Goal: Use online tool/utility: Use online tool/utility

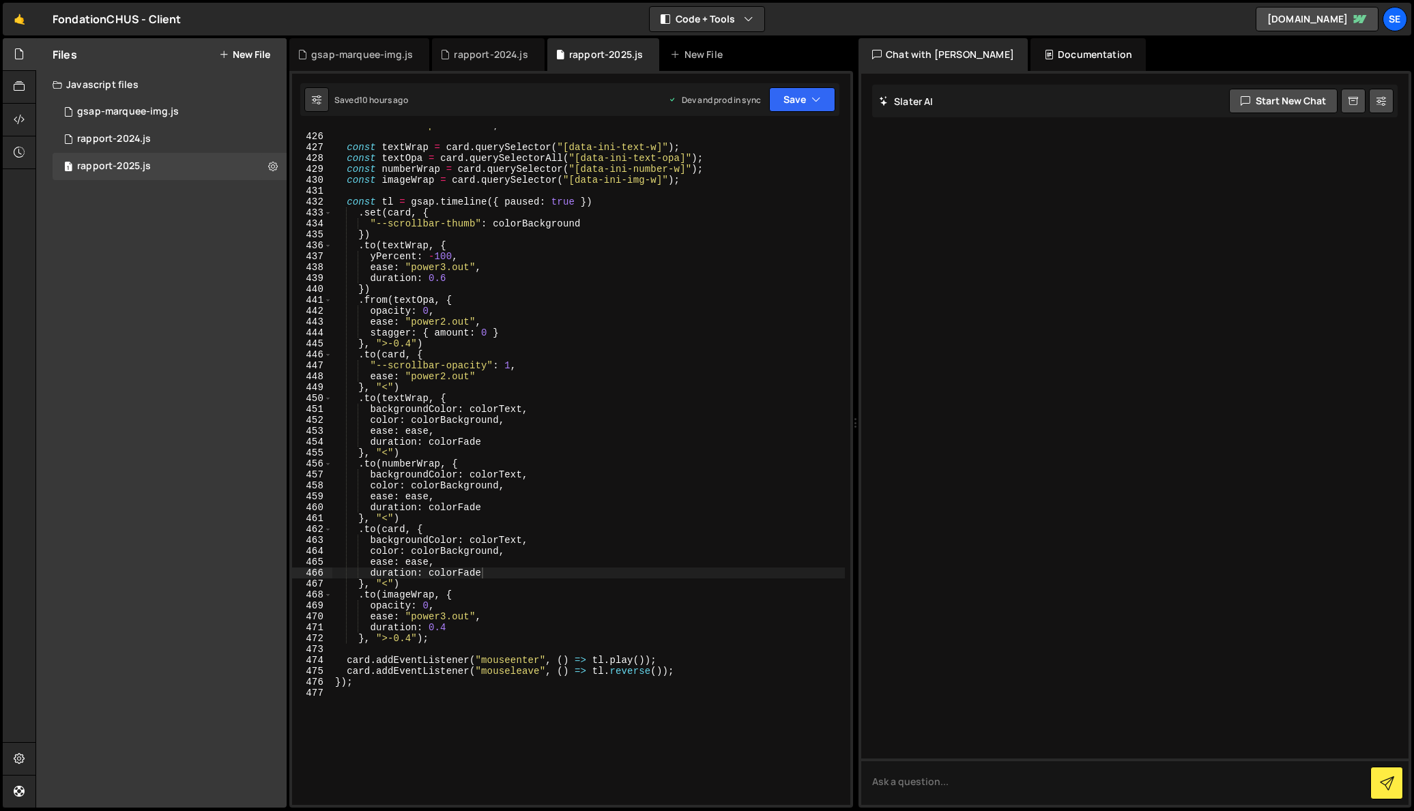
scroll to position [4659, 0]
click at [495, 441] on div "const ease = "power1.out" ; const textWrap = card . querySelector ( "[data-ini-…" at bounding box center [588, 469] width 512 height 699
click at [371, 431] on div "const ease = "power1.out" ; const textWrap = card . querySelector ( "[data-ini-…" at bounding box center [588, 469] width 512 height 699
click at [423, 330] on div "const ease = "power1.out" ; const textWrap = card . querySelector ( "[data-ini-…" at bounding box center [588, 469] width 512 height 699
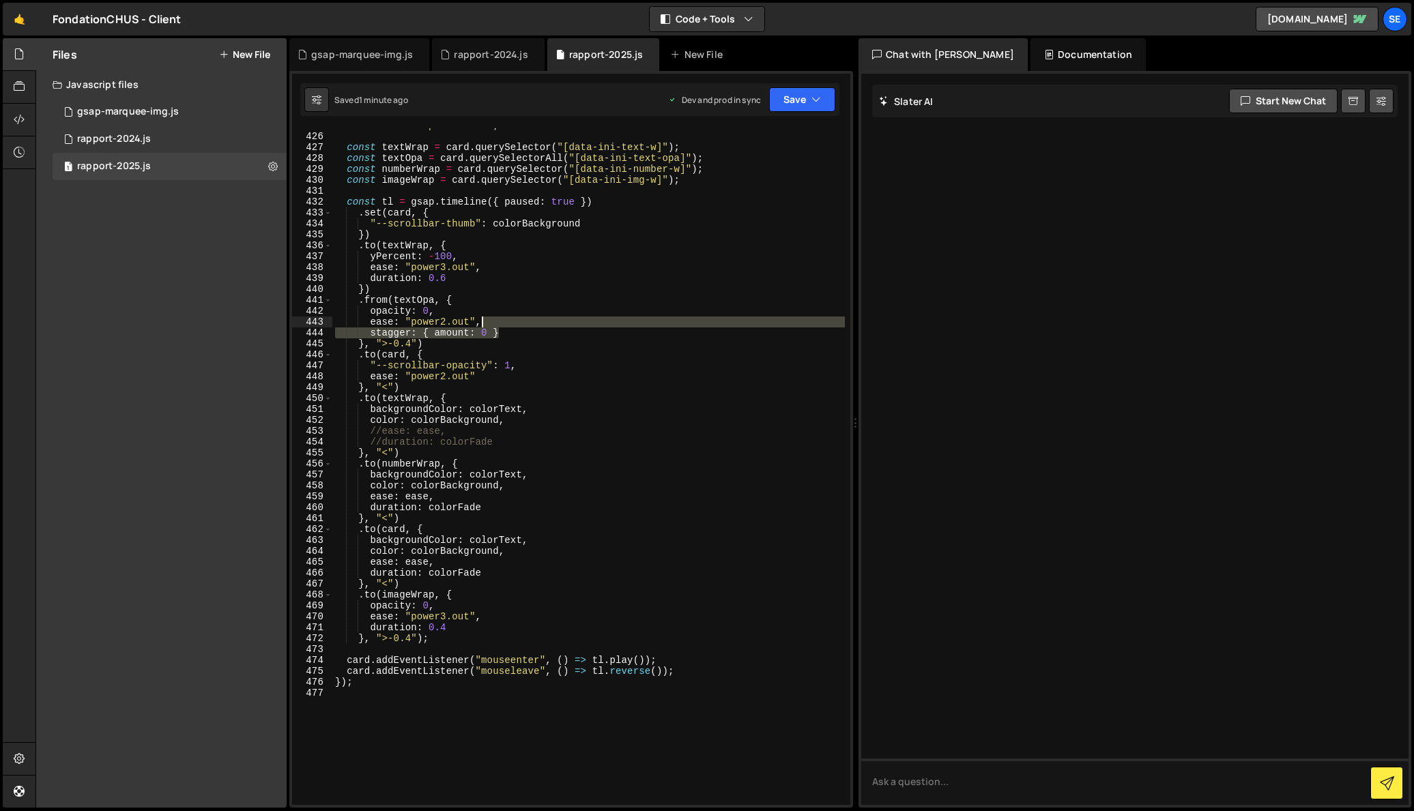
drag, startPoint x: 504, startPoint y: 333, endPoint x: 482, endPoint y: 326, distance: 23.5
click at [482, 326] on div "const ease = "power1.out" ; const textWrap = card . querySelector ( "[data-ini-…" at bounding box center [588, 469] width 512 height 699
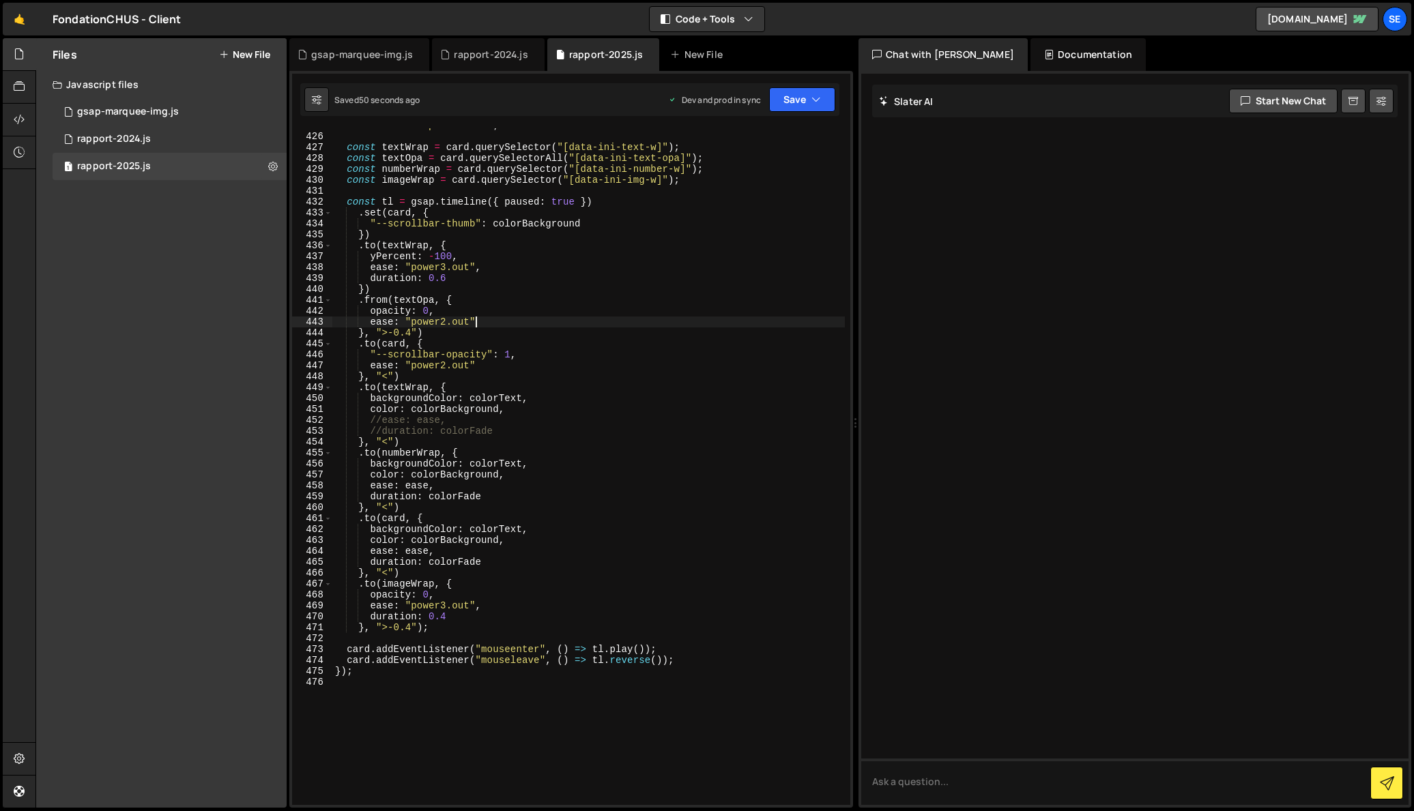
click at [380, 418] on div "const ease = "power1.out" ; const textWrap = card . querySelector ( "[data-ini-…" at bounding box center [588, 469] width 512 height 699
click at [379, 431] on div "const ease = "power1.out" ; const textWrap = card . querySelector ( "[data-ini-…" at bounding box center [588, 469] width 512 height 699
drag, startPoint x: 503, startPoint y: 414, endPoint x: 503, endPoint y: 441, distance: 27.3
click at [502, 414] on div "const ease = "power1.out" ; const textWrap = card . querySelector ( "[data-ini-…" at bounding box center [588, 469] width 512 height 699
click at [452, 388] on div "const ease = "power1.out" ; const textWrap = card . querySelector ( "[data-ini-…" at bounding box center [588, 469] width 512 height 699
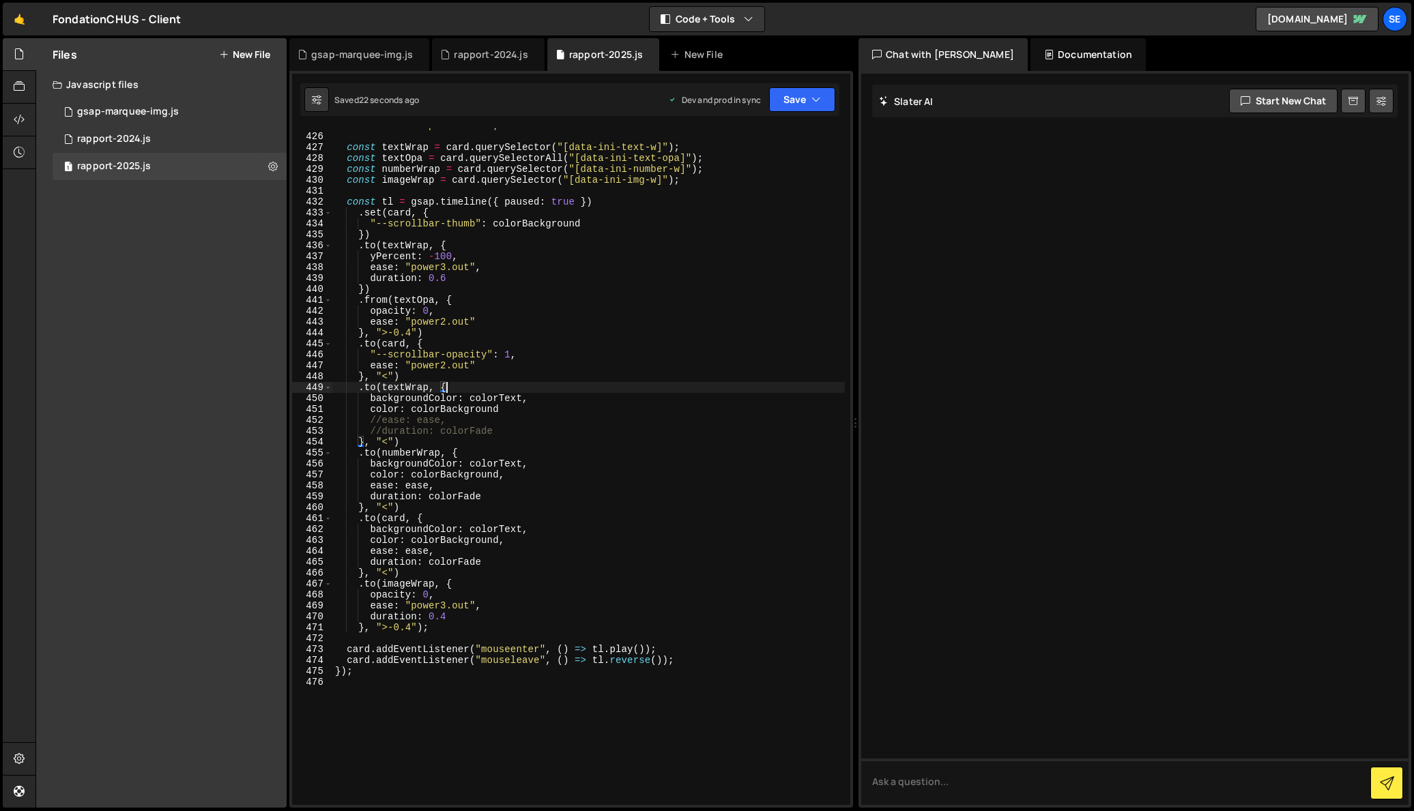
click at [471, 233] on div "const ease = "power1.out" ; const textWrap = card . querySelector ( "[data-ini-…" at bounding box center [588, 469] width 512 height 699
type textarea "})"
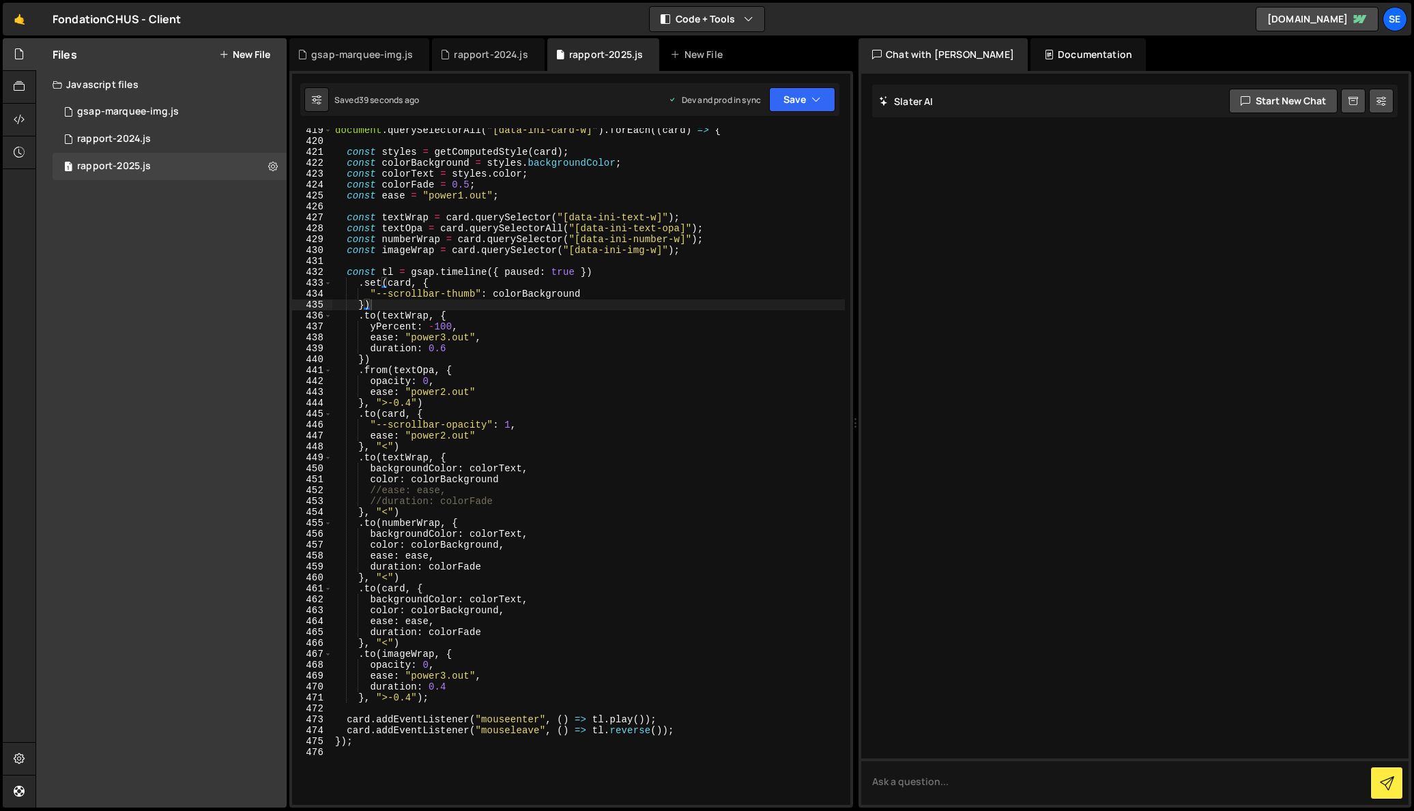
scroll to position [4588, 0]
click at [699, 259] on div "document . querySelectorAll ( "[data-ini-card-w]" ) . forEach (( card ) => { co…" at bounding box center [588, 475] width 512 height 699
click at [689, 251] on div "document . querySelectorAll ( "[data-ini-card-w]" ) . forEach (( card ) => { co…" at bounding box center [588, 475] width 512 height 699
type textarea "const imageWrap = card.querySelector("[data-ini-img-w]");"
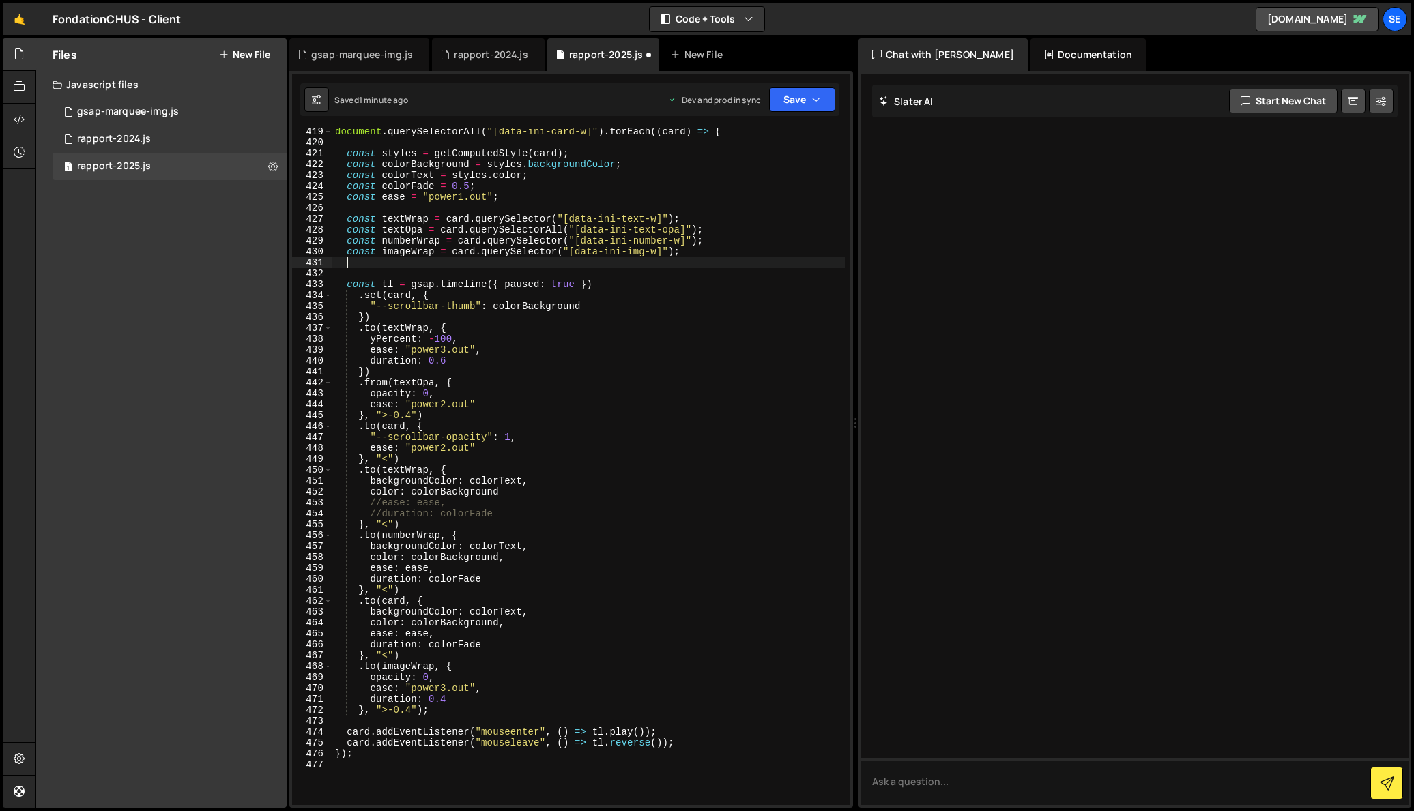
paste textarea "data-ini-link-w"
drag, startPoint x: 697, startPoint y: 255, endPoint x: 343, endPoint y: 255, distance: 354.1
click at [343, 255] on div "document . querySelectorAll ( "[data-ini-card-w]" ) . forEach (( card ) => { co…" at bounding box center [588, 475] width 512 height 699
type textarea "const imageWrap = card.querySelector("[data-ini-img-w]");"
click at [690, 253] on div "document . querySelectorAll ( "[data-ini-card-w]" ) . forEach (( card ) => { co…" at bounding box center [588, 466] width 512 height 677
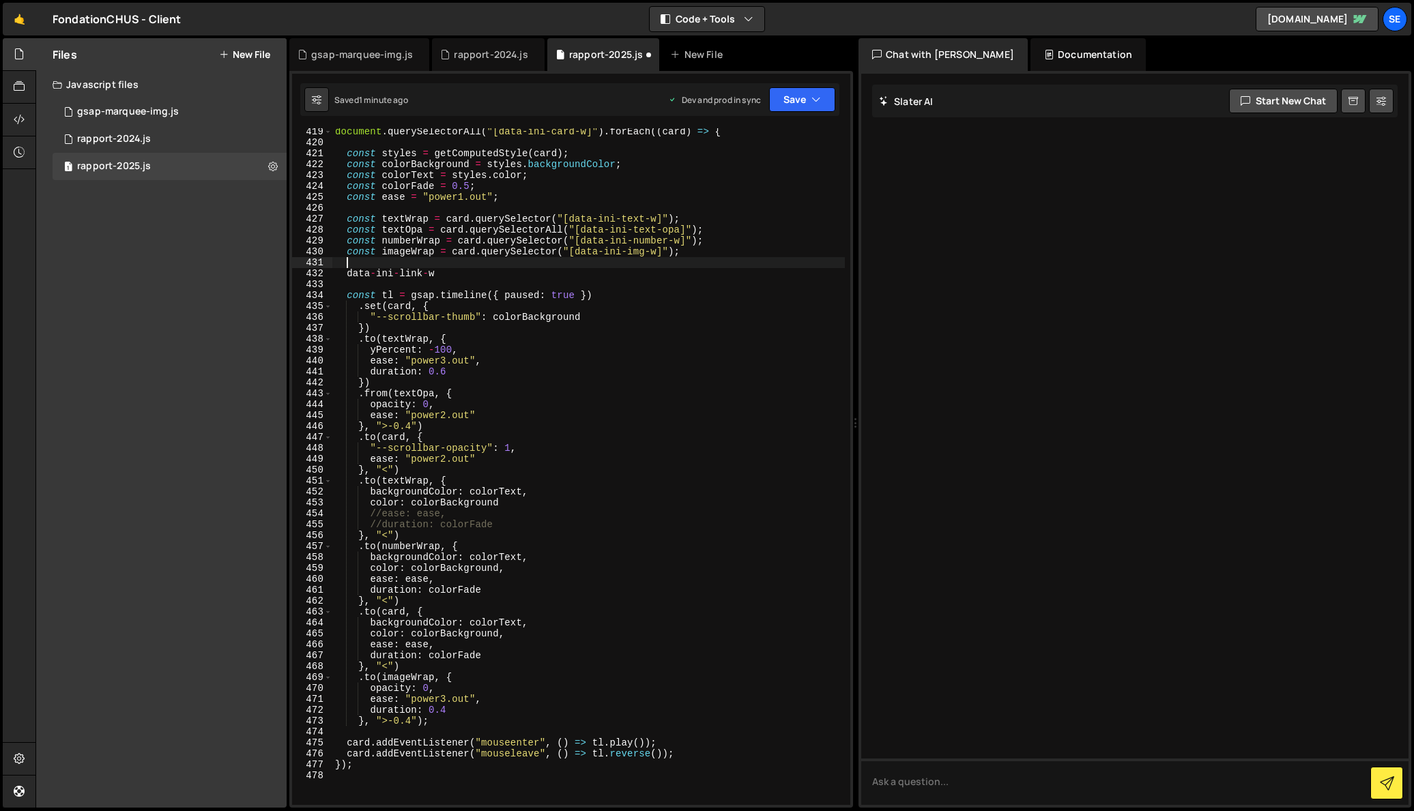
paste textarea "const imageWrap = card.querySelector("[data-ini-img-w]");"
click at [353, 262] on div "document . querySelectorAll ( "[data-ini-card-w]" ) . forEach (( card ) => { co…" at bounding box center [588, 475] width 512 height 699
click at [407, 263] on div "document . querySelectorAll ( "[data-ini-card-w]" ) . forEach (( card ) => { co…" at bounding box center [588, 475] width 512 height 699
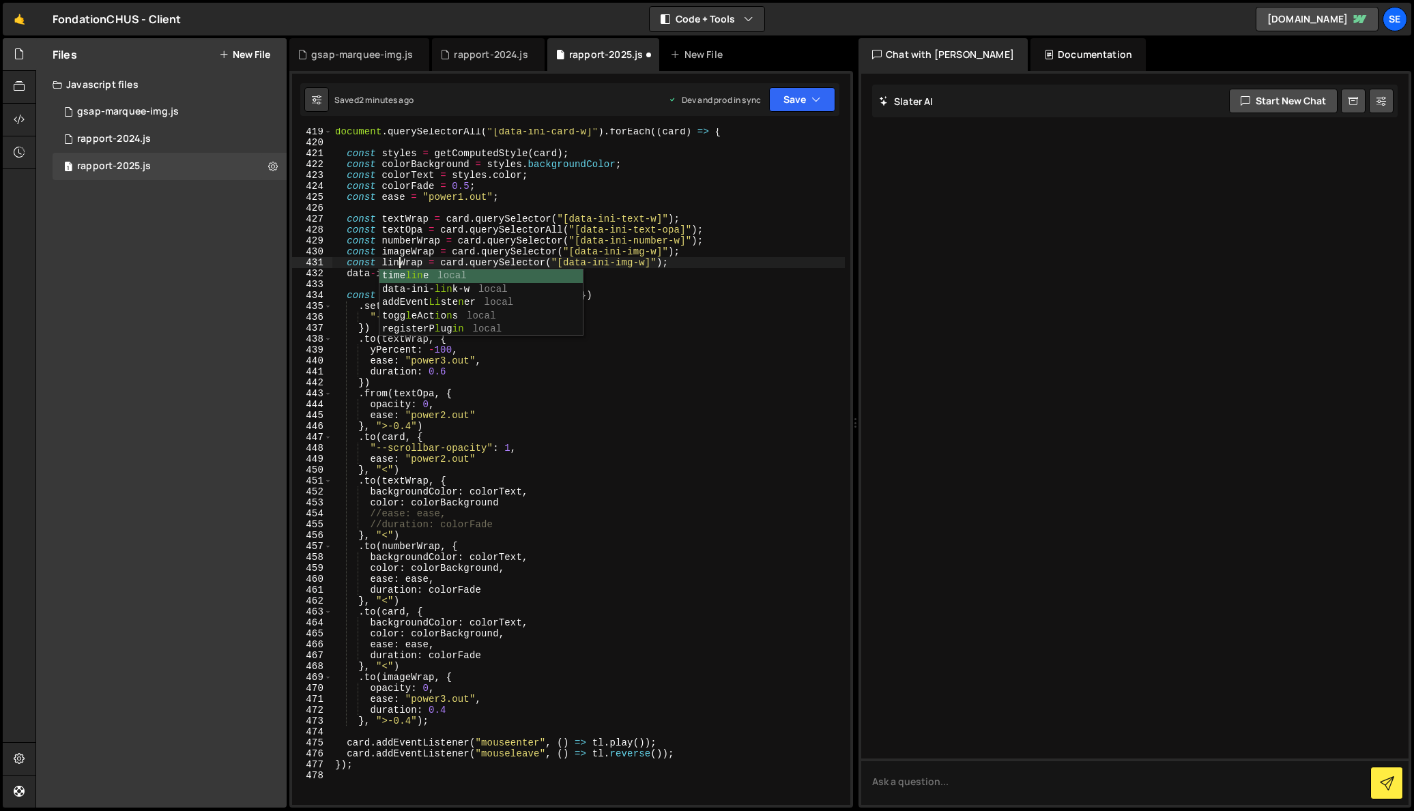
scroll to position [0, 5]
click at [471, 265] on div "document . querySelectorAll ( "[data-ini-card-w]" ) . forEach (( card ) => { co…" at bounding box center [588, 475] width 512 height 699
click at [438, 274] on div "document . querySelectorAll ( "[data-ini-card-w]" ) . forEach (( card ) => { co…" at bounding box center [588, 475] width 512 height 699
type textarea "data-ini-link-w"
drag, startPoint x: 442, startPoint y: 276, endPoint x: 347, endPoint y: 275, distance: 95.5
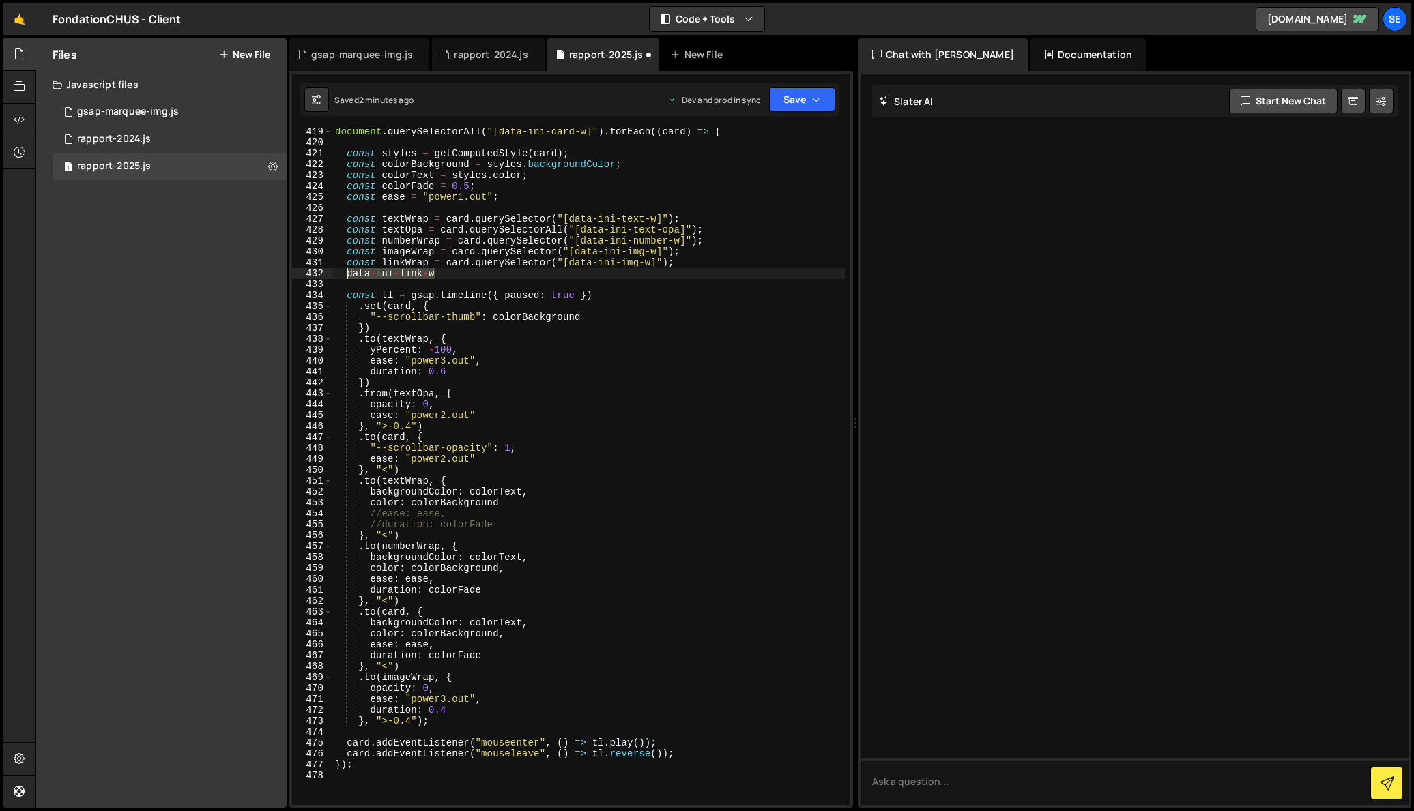
click at [347, 275] on div "document . querySelectorAll ( "[data-ini-card-w]" ) . forEach (( card ) => { co…" at bounding box center [588, 475] width 512 height 699
drag, startPoint x: 650, startPoint y: 263, endPoint x: 573, endPoint y: 278, distance: 78.6
click at [571, 261] on div "document . querySelectorAll ( "[data-ini-card-w]" ) . forEach (( card ) => { co…" at bounding box center [588, 475] width 512 height 699
paste textarea "link"
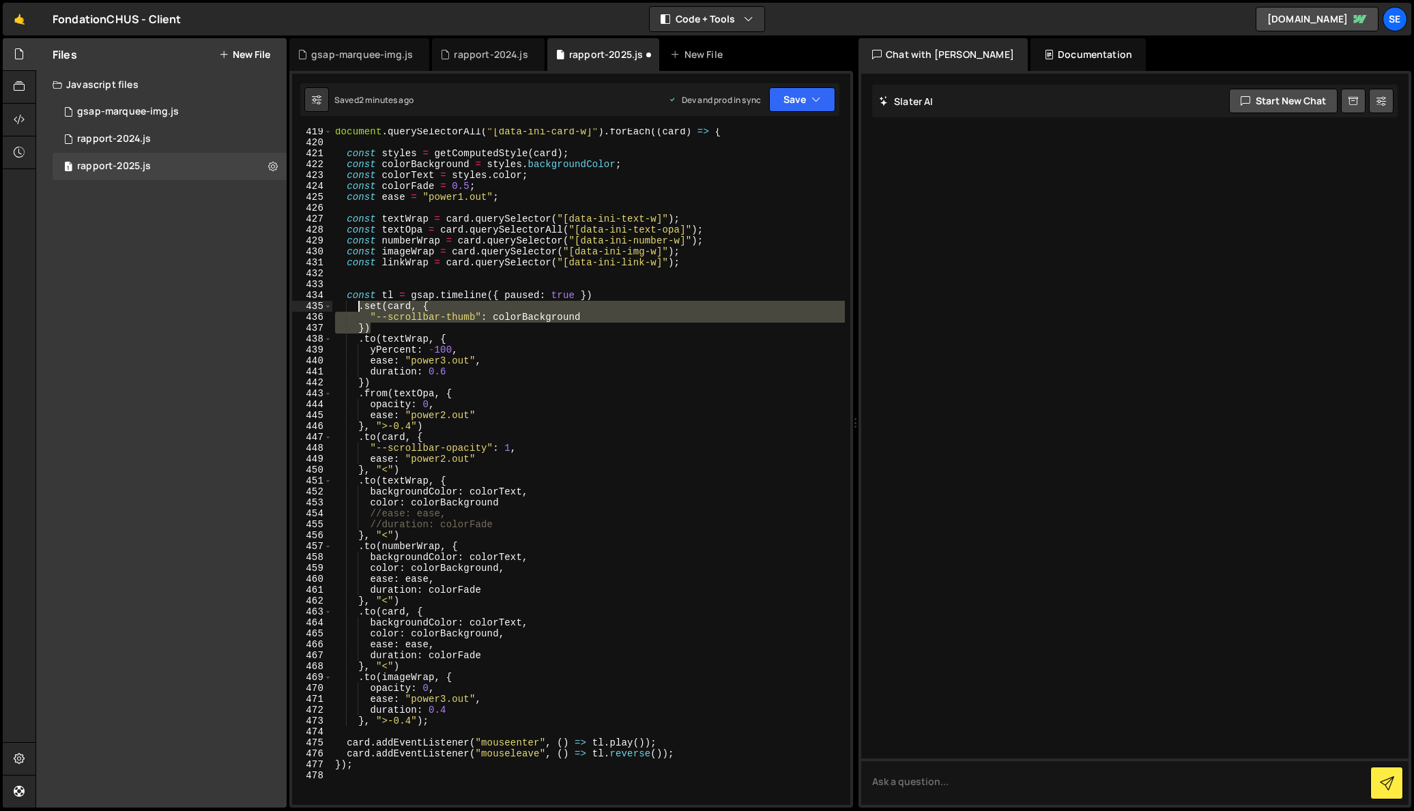
drag, startPoint x: 377, startPoint y: 328, endPoint x: 360, endPoint y: 310, distance: 24.6
click at [360, 310] on div "document . querySelectorAll ( "[data-ini-card-w]" ) . forEach (( card ) => { co…" at bounding box center [588, 475] width 512 height 699
click at [378, 326] on div "document . querySelectorAll ( "[data-ini-card-w]" ) . forEach (( card ) => { co…" at bounding box center [588, 466] width 512 height 677
type textarea "})"
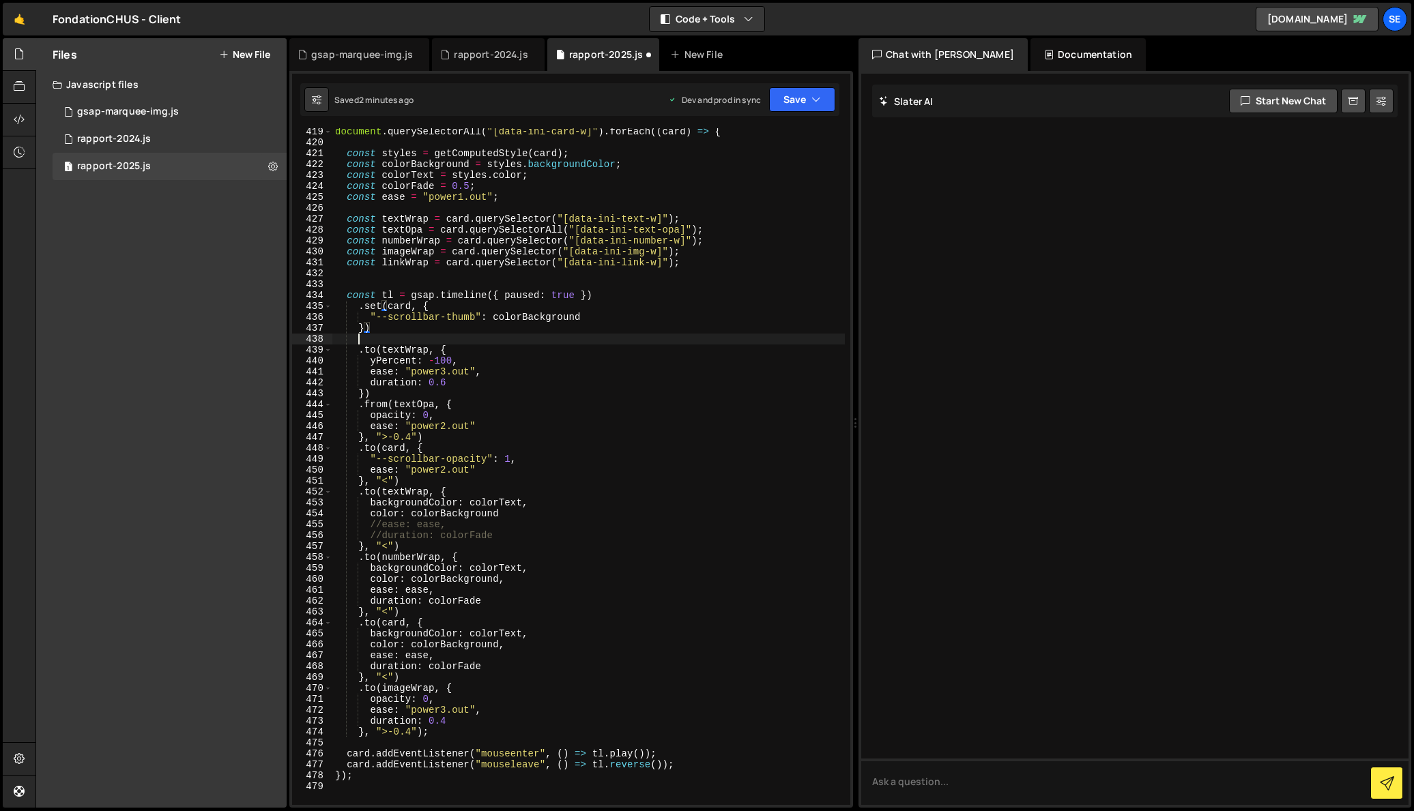
scroll to position [0, 1]
paste textarea "})"
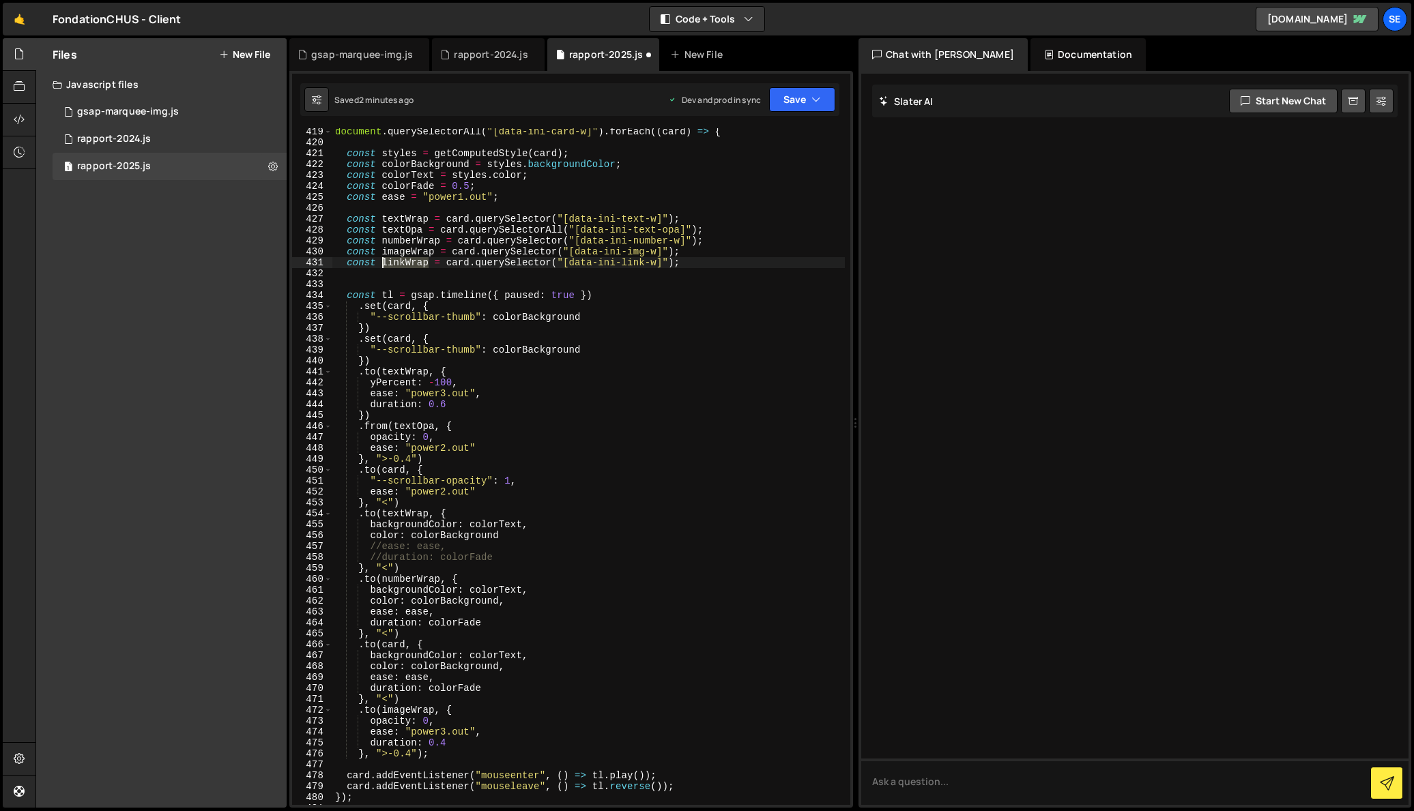
drag, startPoint x: 429, startPoint y: 263, endPoint x: 383, endPoint y: 263, distance: 46.4
click at [382, 261] on div "document . querySelectorAll ( "[data-ini-card-w]" ) . forEach (( card ) => { co…" at bounding box center [588, 475] width 512 height 699
drag, startPoint x: 411, startPoint y: 338, endPoint x: 390, endPoint y: 339, distance: 21.2
click at [390, 339] on div "document . querySelectorAll ( "[data-ini-card-w]" ) . forEach (( card ) => { co…" at bounding box center [588, 475] width 512 height 699
paste textarea "linkWrap"
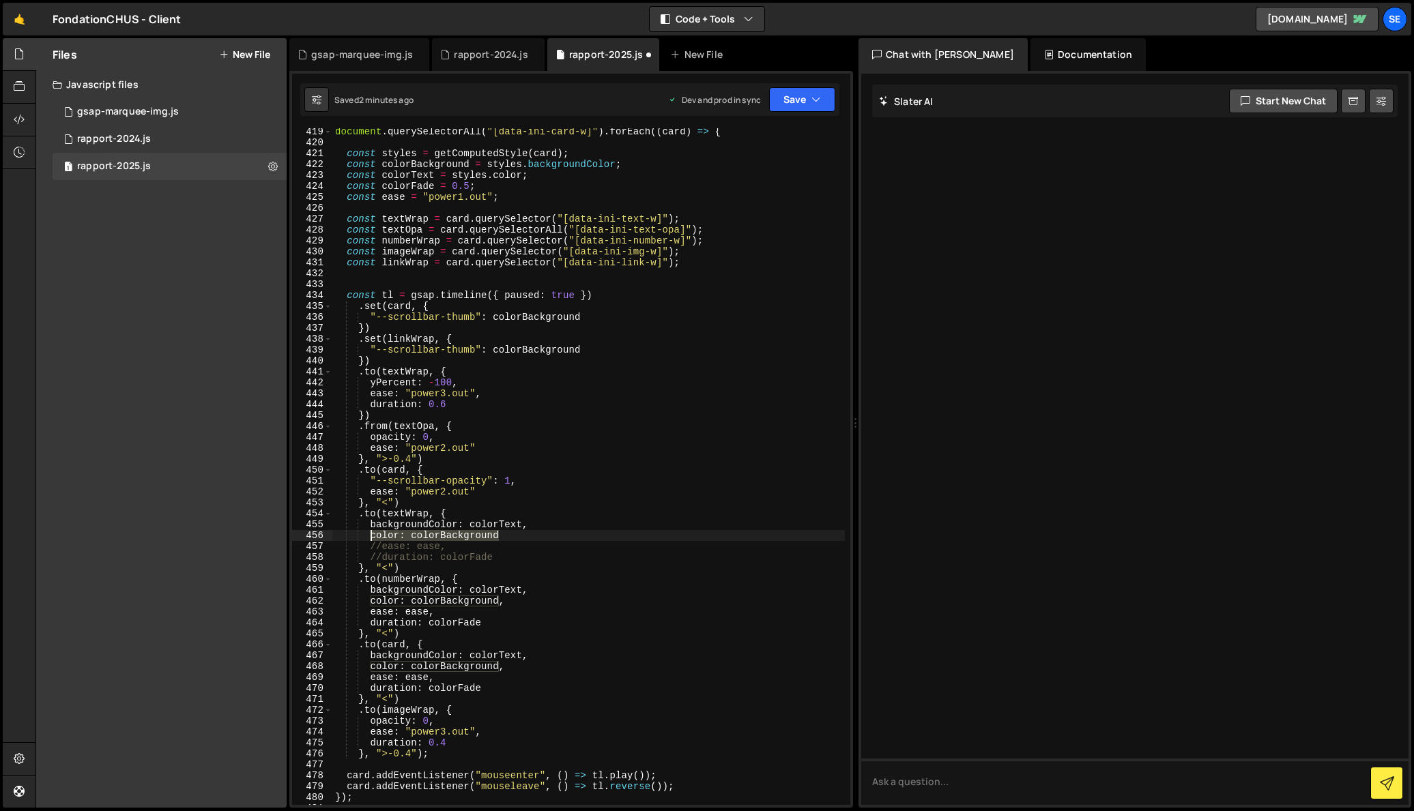
drag, startPoint x: 503, startPoint y: 534, endPoint x: 371, endPoint y: 532, distance: 132.4
click at [371, 532] on div "document . querySelectorAll ( "[data-ini-card-w]" ) . forEach (( card ) => { co…" at bounding box center [588, 475] width 512 height 699
click at [457, 343] on div "document . querySelectorAll ( "[data-ini-card-w]" ) . forEach (( card ) => { co…" at bounding box center [588, 475] width 512 height 699
drag, startPoint x: 582, startPoint y: 349, endPoint x: 371, endPoint y: 356, distance: 211.6
click at [368, 351] on div "document . querySelectorAll ( "[data-ini-card-w]" ) . forEach (( card ) => { co…" at bounding box center [588, 475] width 512 height 699
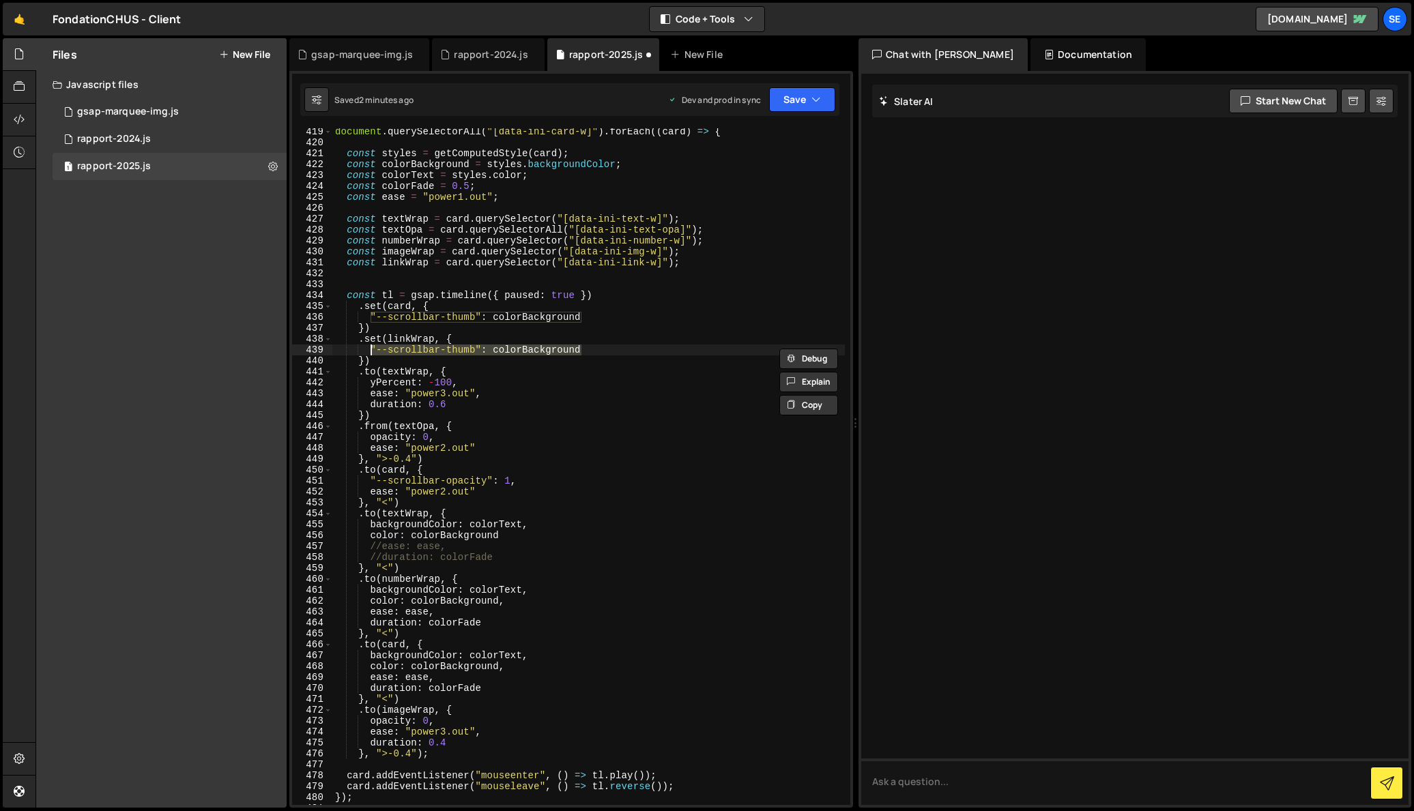
paste textarea "color"
drag, startPoint x: 412, startPoint y: 349, endPoint x: 498, endPoint y: 350, distance: 86.0
click at [498, 350] on div "document . querySelectorAll ( "[data-ini-card-w]" ) . forEach (( card ) => { co…" at bounding box center [588, 475] width 512 height 699
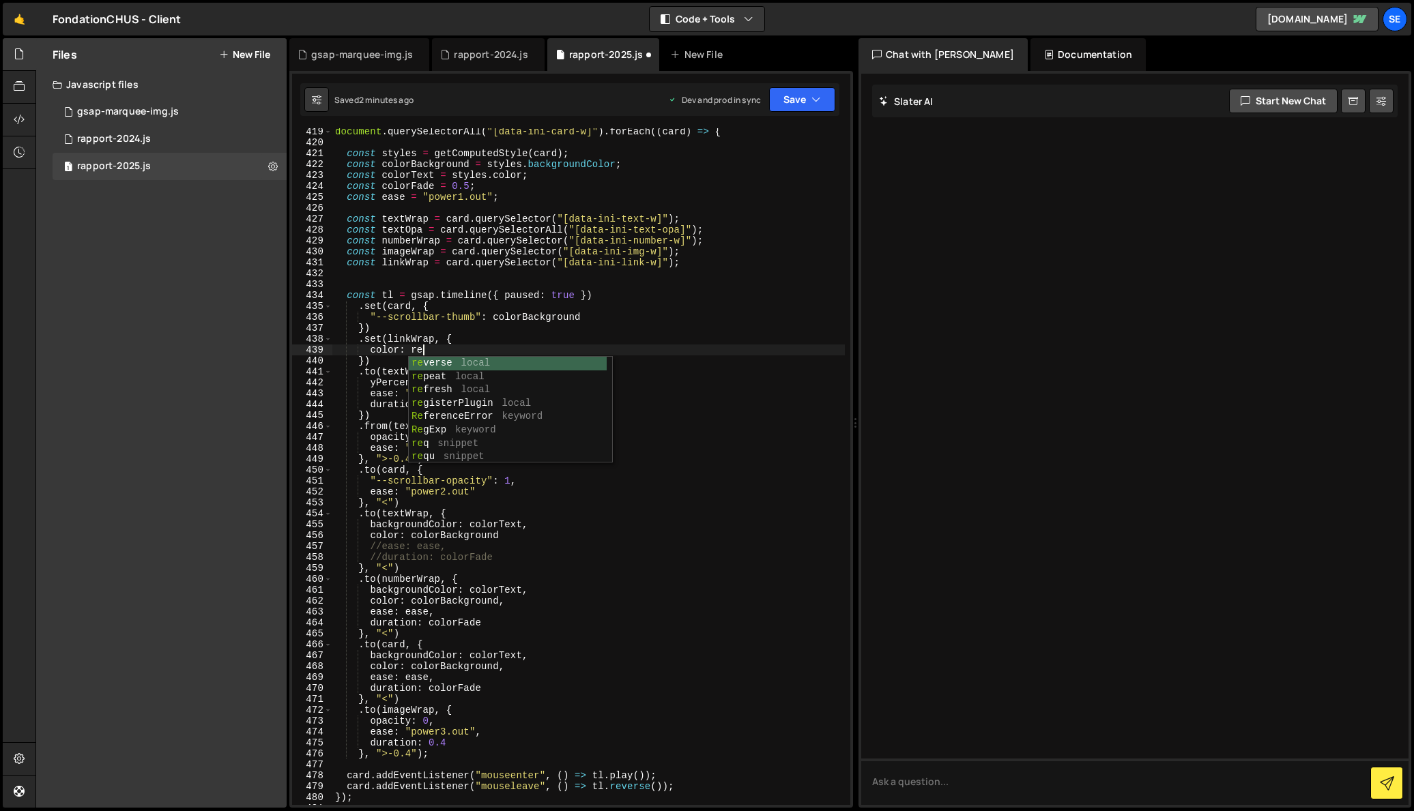
scroll to position [0, 5]
click at [502, 350] on div "document . querySelectorAll ( "[data-ini-card-w]" ) . forEach (( card ) => { co…" at bounding box center [588, 475] width 512 height 699
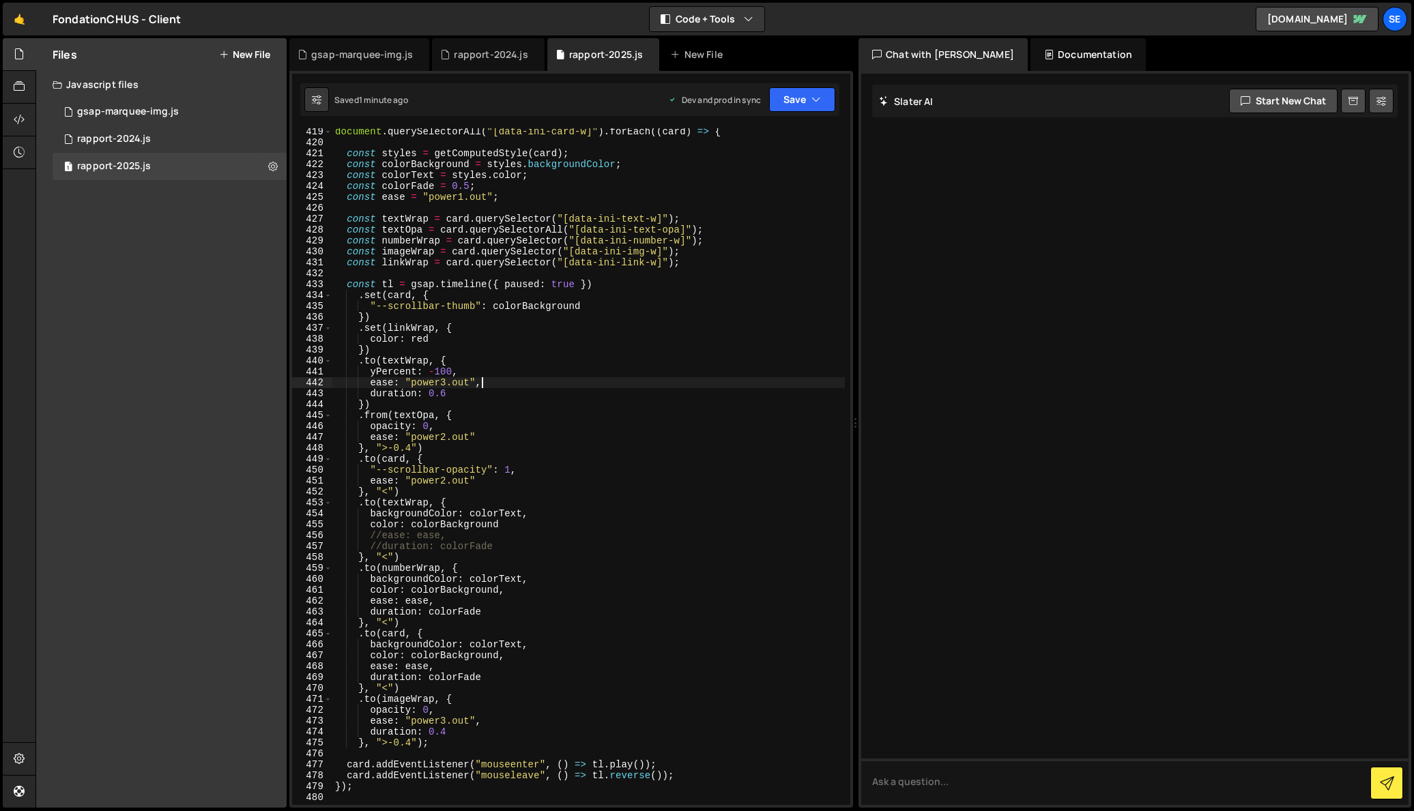
click at [524, 381] on div "document . querySelectorAll ( "[data-ini-card-w]" ) . forEach (( card ) => { co…" at bounding box center [588, 475] width 512 height 699
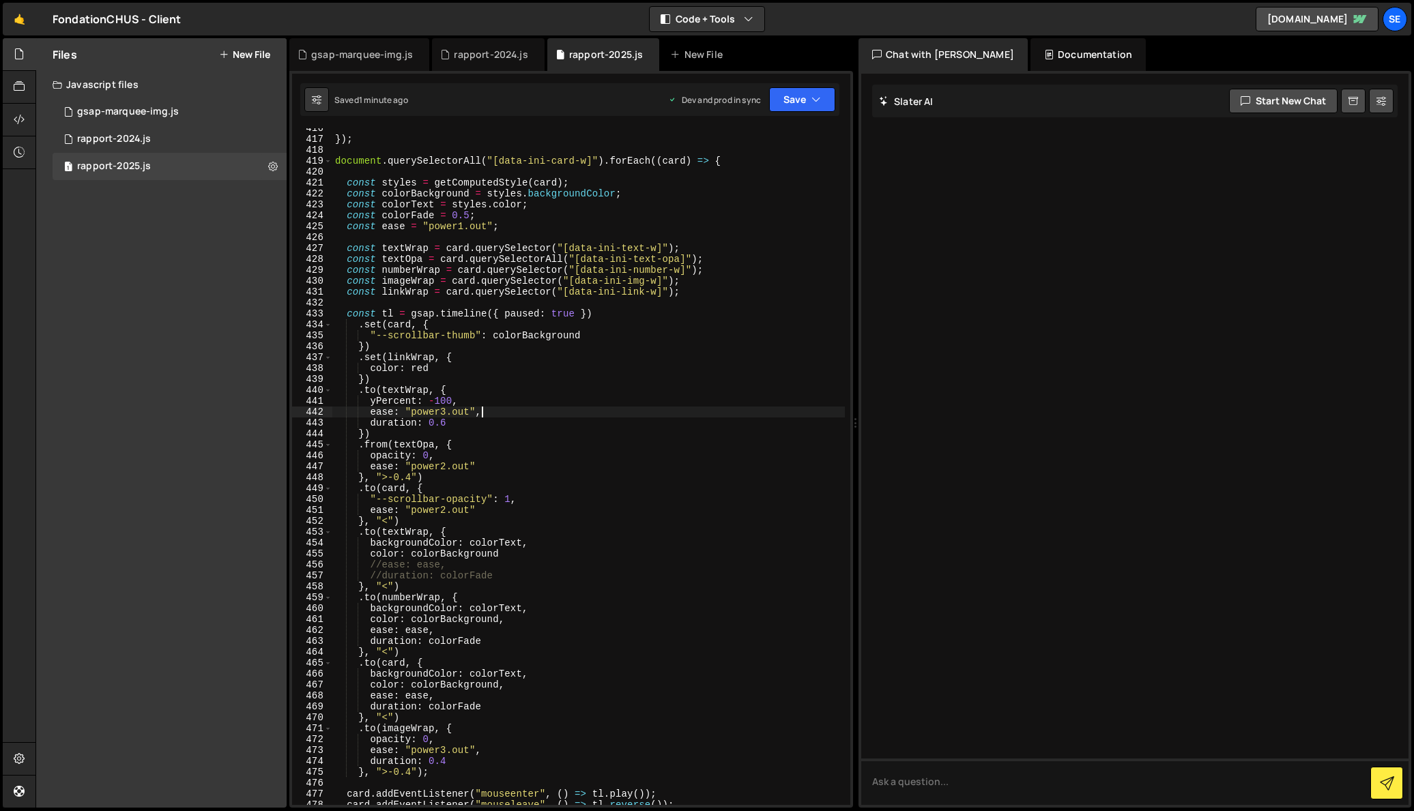
scroll to position [4558, 0]
click at [609, 405] on div "}) ; document . querySelectorAll ( "[data-ini-card-w]" ) . forEach (( card ) =>…" at bounding box center [588, 472] width 512 height 699
click at [429, 370] on div "}) ; document . querySelectorAll ( "[data-ini-card-w]" ) . forEach (( card ) =>…" at bounding box center [588, 472] width 512 height 699
drag, startPoint x: 431, startPoint y: 365, endPoint x: 412, endPoint y: 366, distance: 18.4
click at [412, 366] on div "}) ; document . querySelectorAll ( "[data-ini-card-w]" ) . forEach (( card ) =>…" at bounding box center [588, 472] width 512 height 699
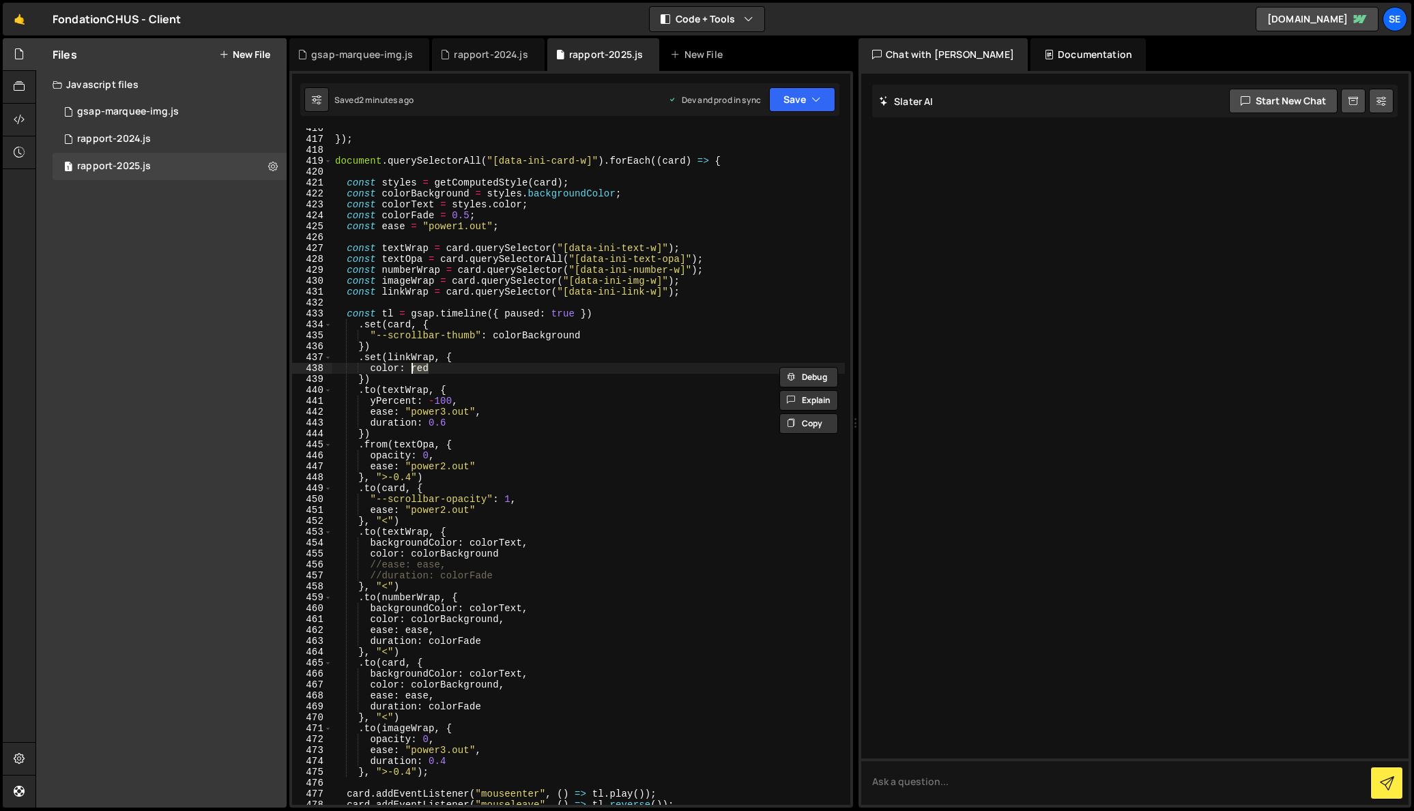
scroll to position [0, 5]
drag, startPoint x: 585, startPoint y: 336, endPoint x: 495, endPoint y: 336, distance: 90.1
click at [495, 336] on div "}) ; document . querySelectorAll ( "[data-ini-card-w]" ) . forEach (( card ) =>…" at bounding box center [588, 472] width 512 height 699
drag, startPoint x: 440, startPoint y: 368, endPoint x: 411, endPoint y: 371, distance: 28.8
click at [411, 367] on div "}) ; document . querySelectorAll ( "[data-ini-card-w]" ) . forEach (( card ) =>…" at bounding box center [588, 472] width 512 height 699
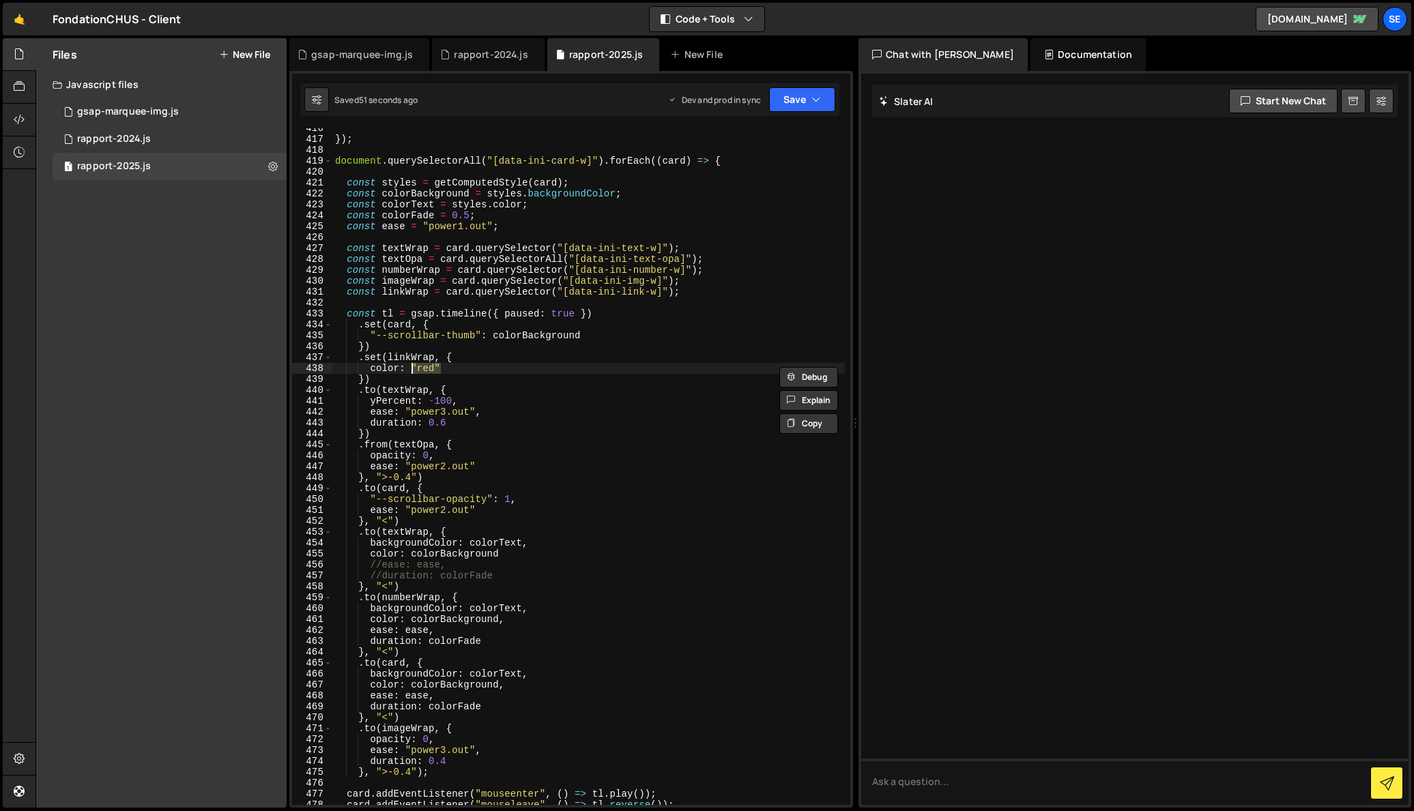
paste textarea "colorBackground"
type textarea "color: colorBackground"
